Goal: Transaction & Acquisition: Purchase product/service

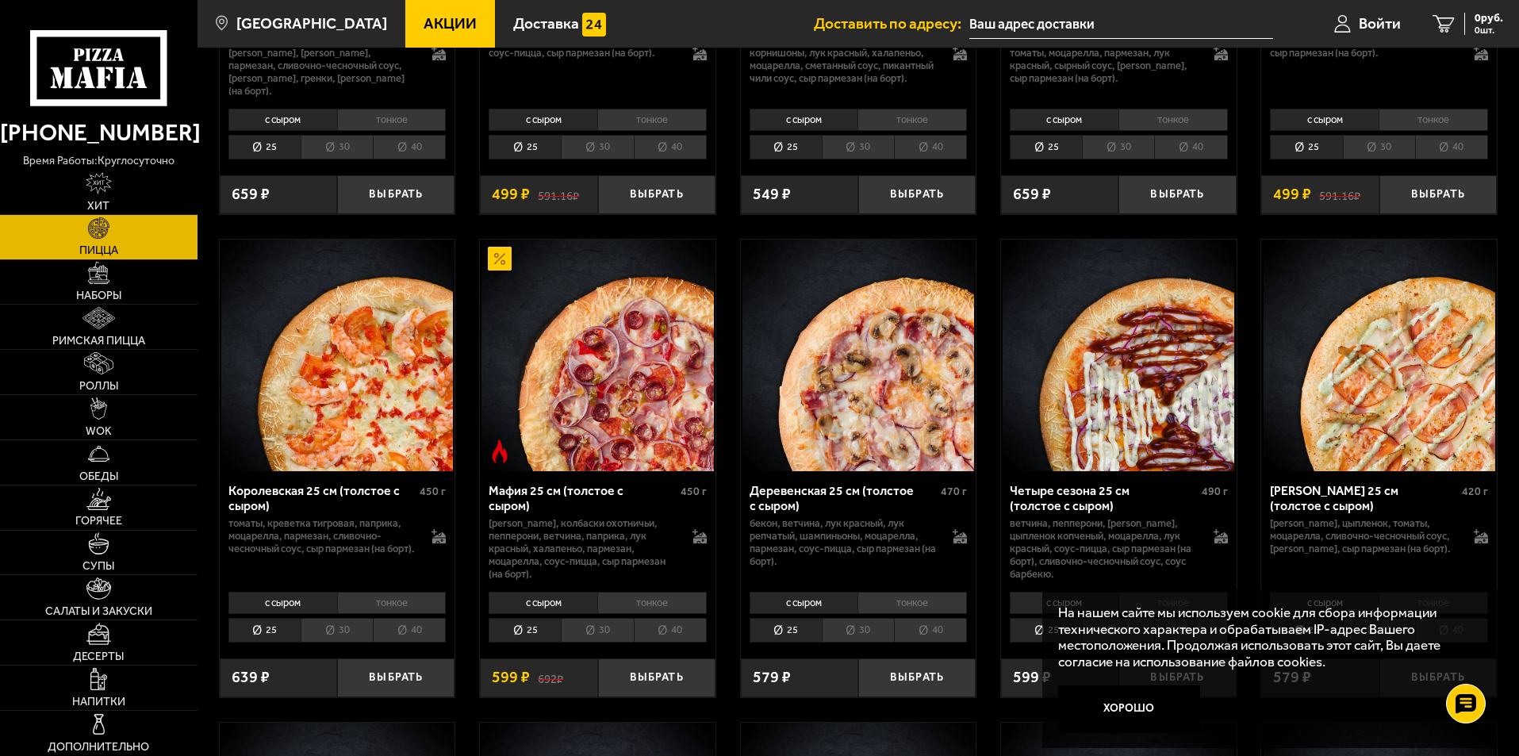
scroll to position [5076, 0]
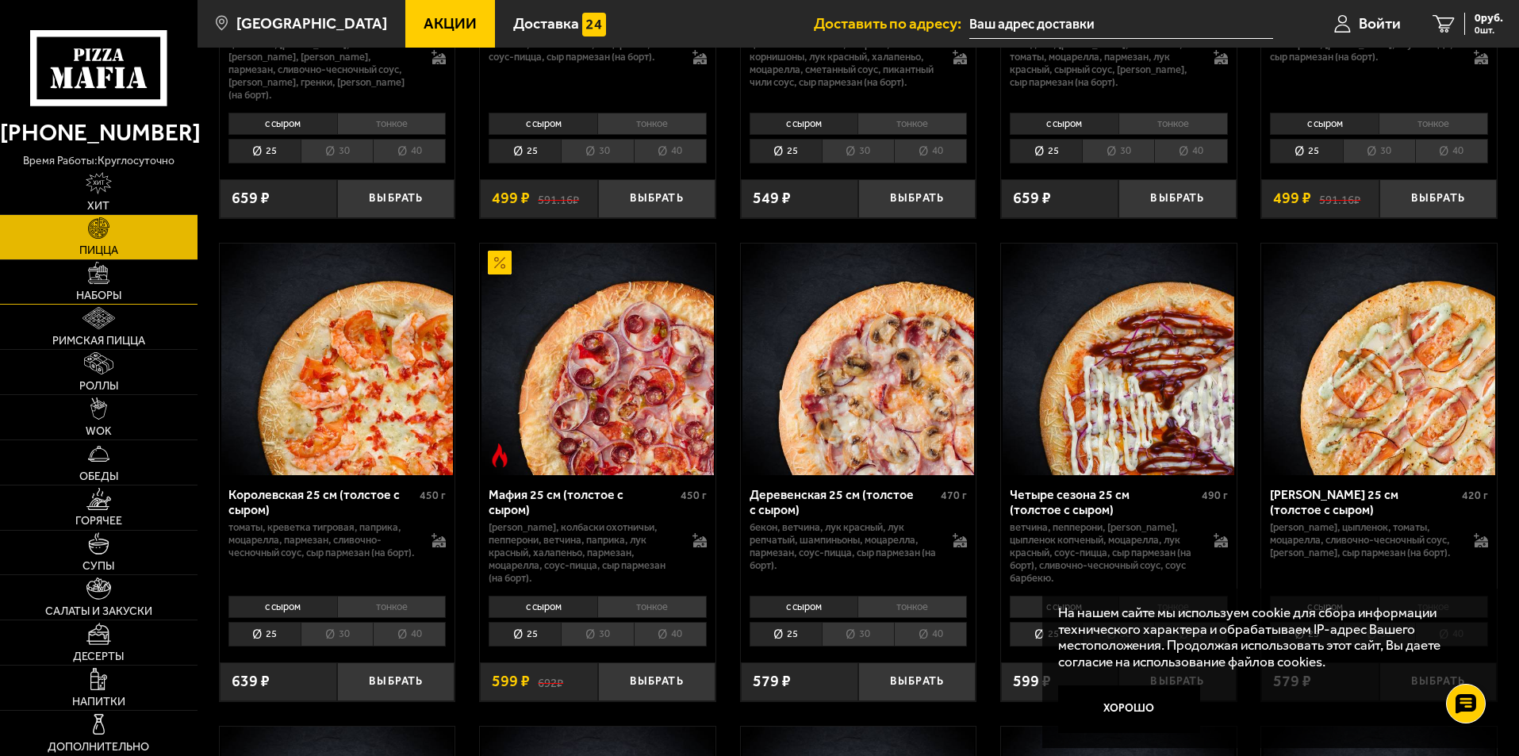
click at [85, 297] on span "Наборы" at bounding box center [98, 295] width 45 height 11
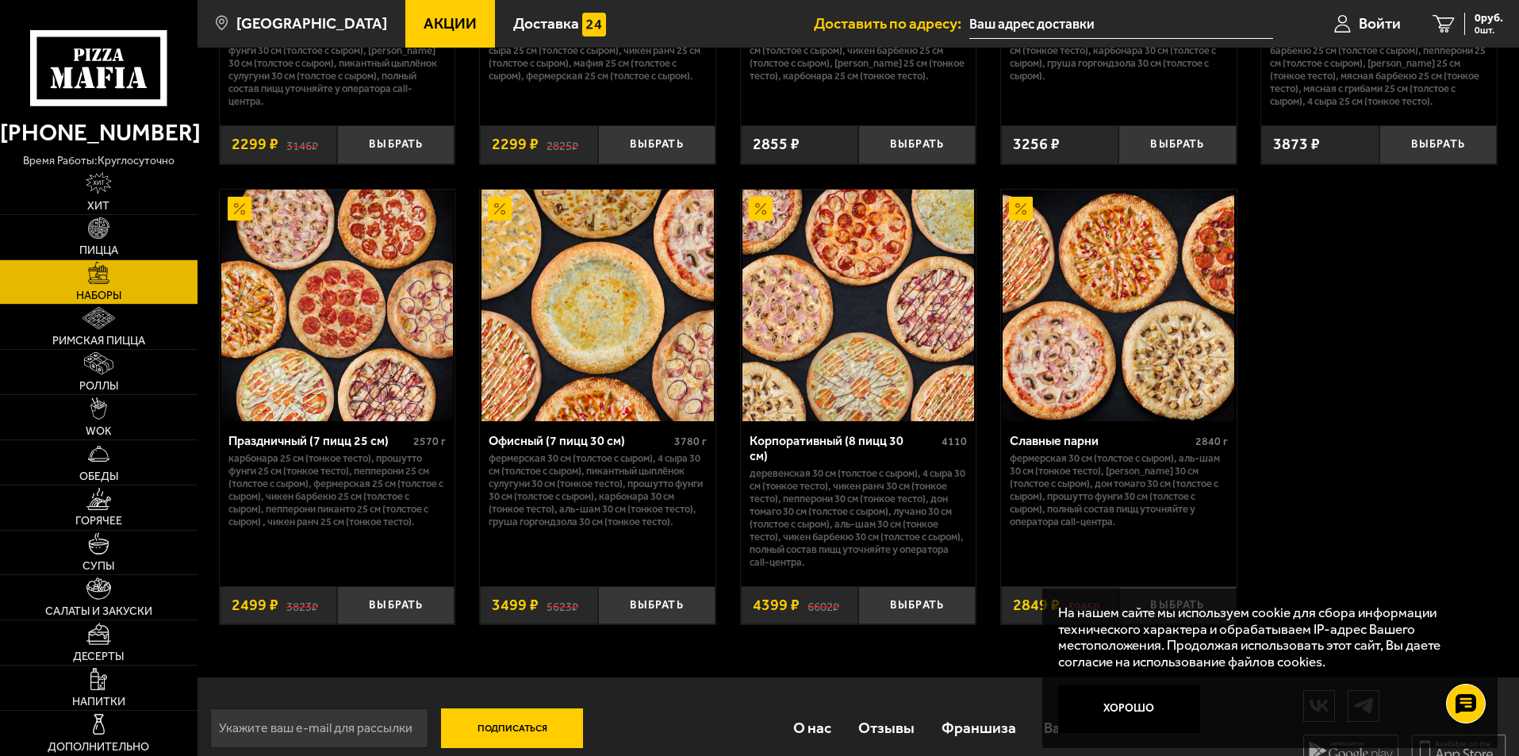
scroll to position [2399, 0]
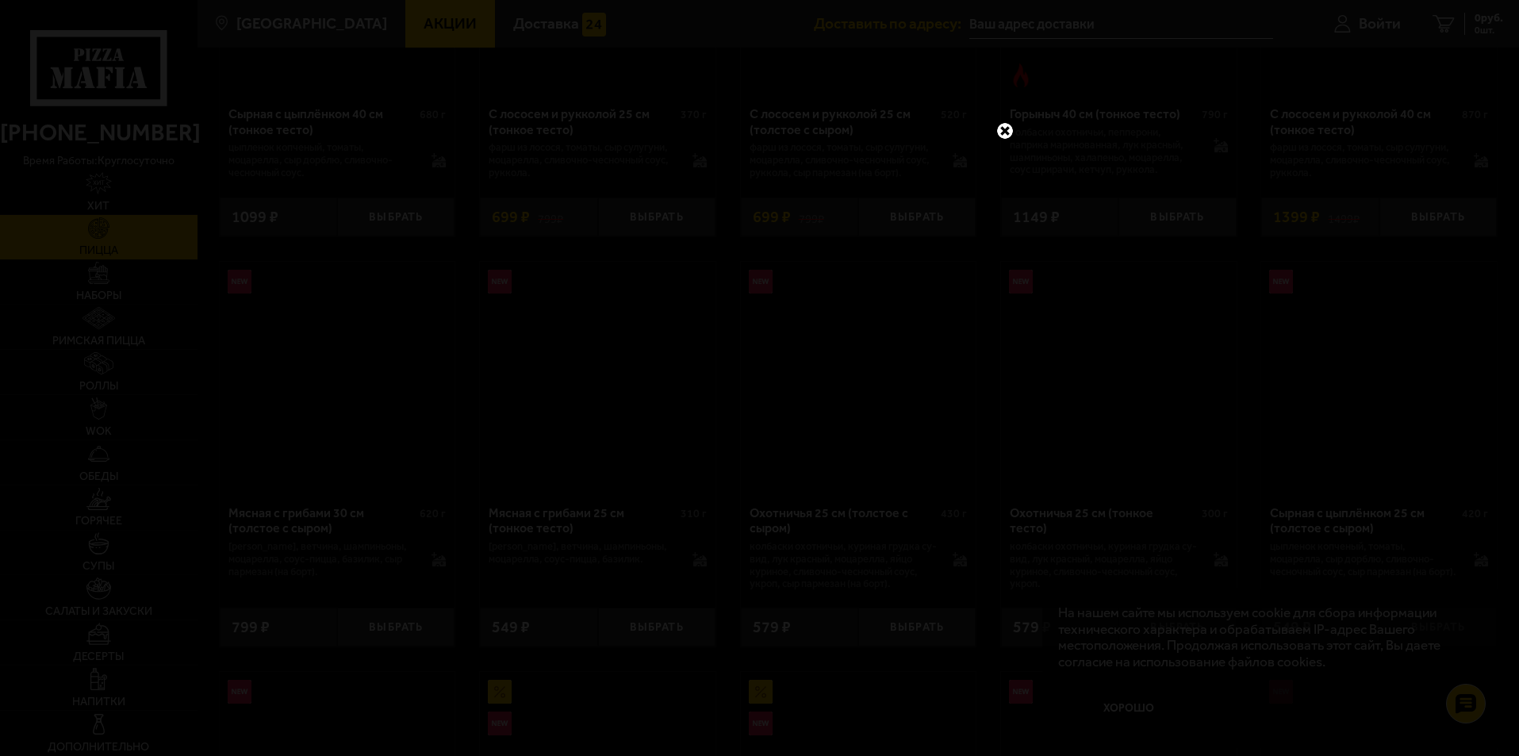
scroll to position [5076, 0]
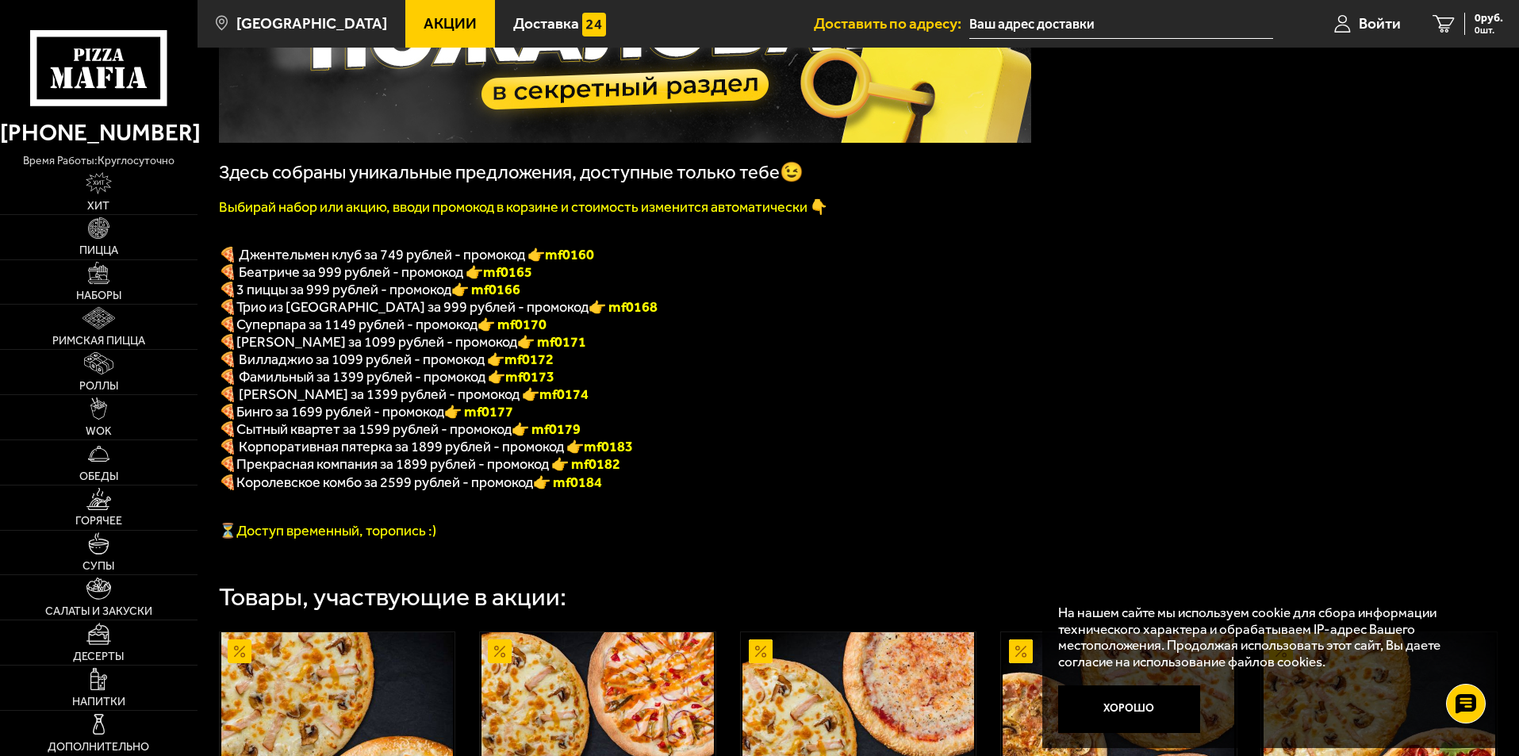
scroll to position [317, 0]
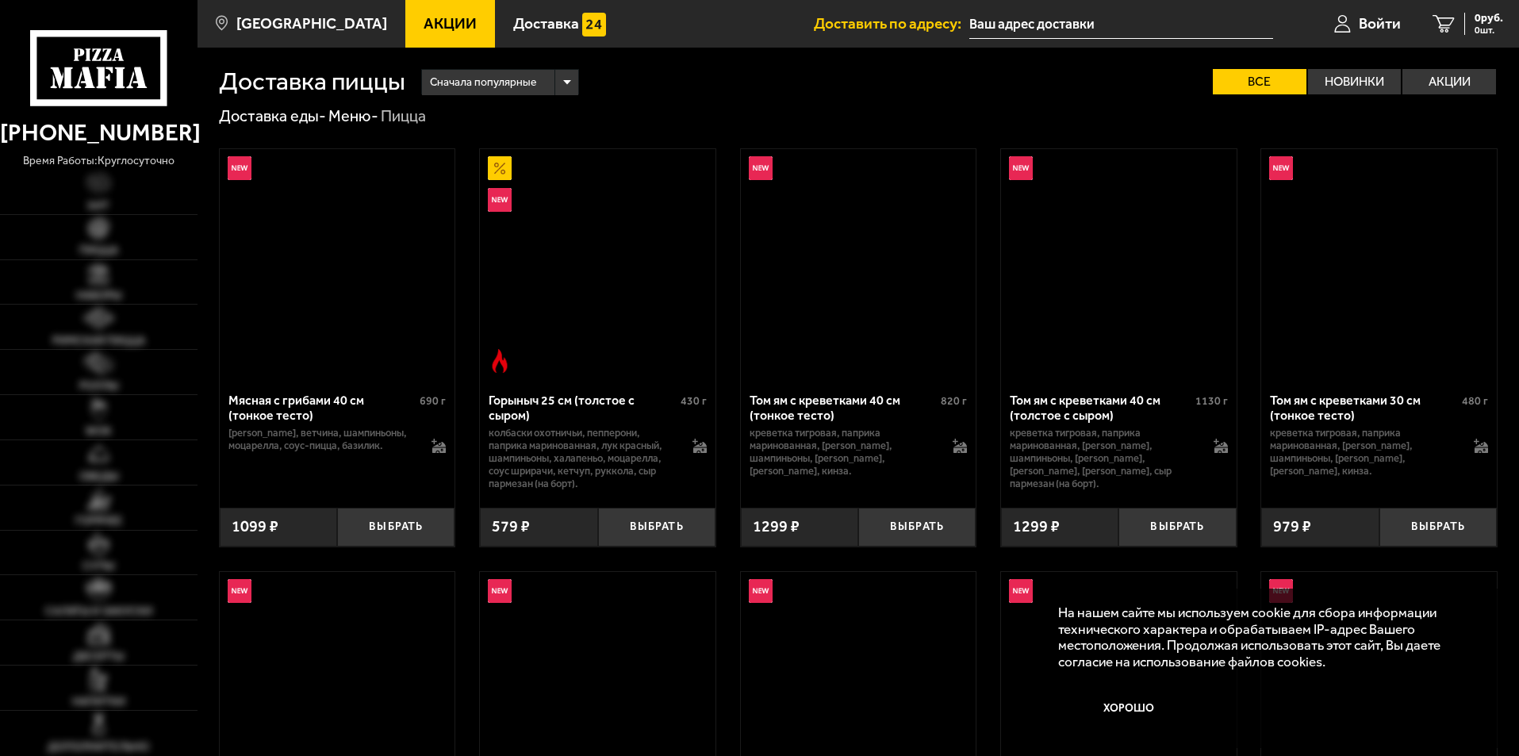
scroll to position [5076, 0]
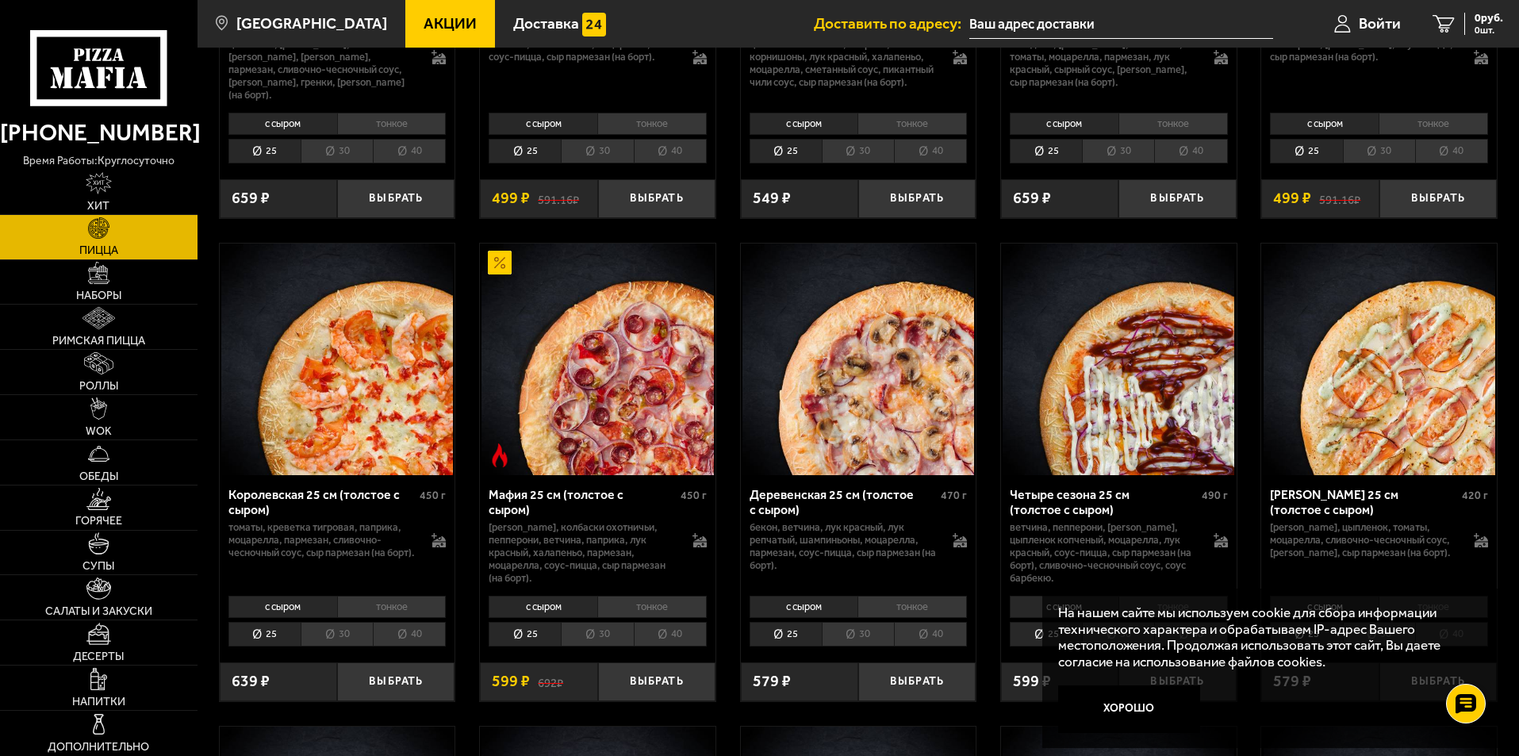
click at [338, 163] on li "30" at bounding box center [337, 151] width 72 height 25
